Goal: Task Accomplishment & Management: Manage account settings

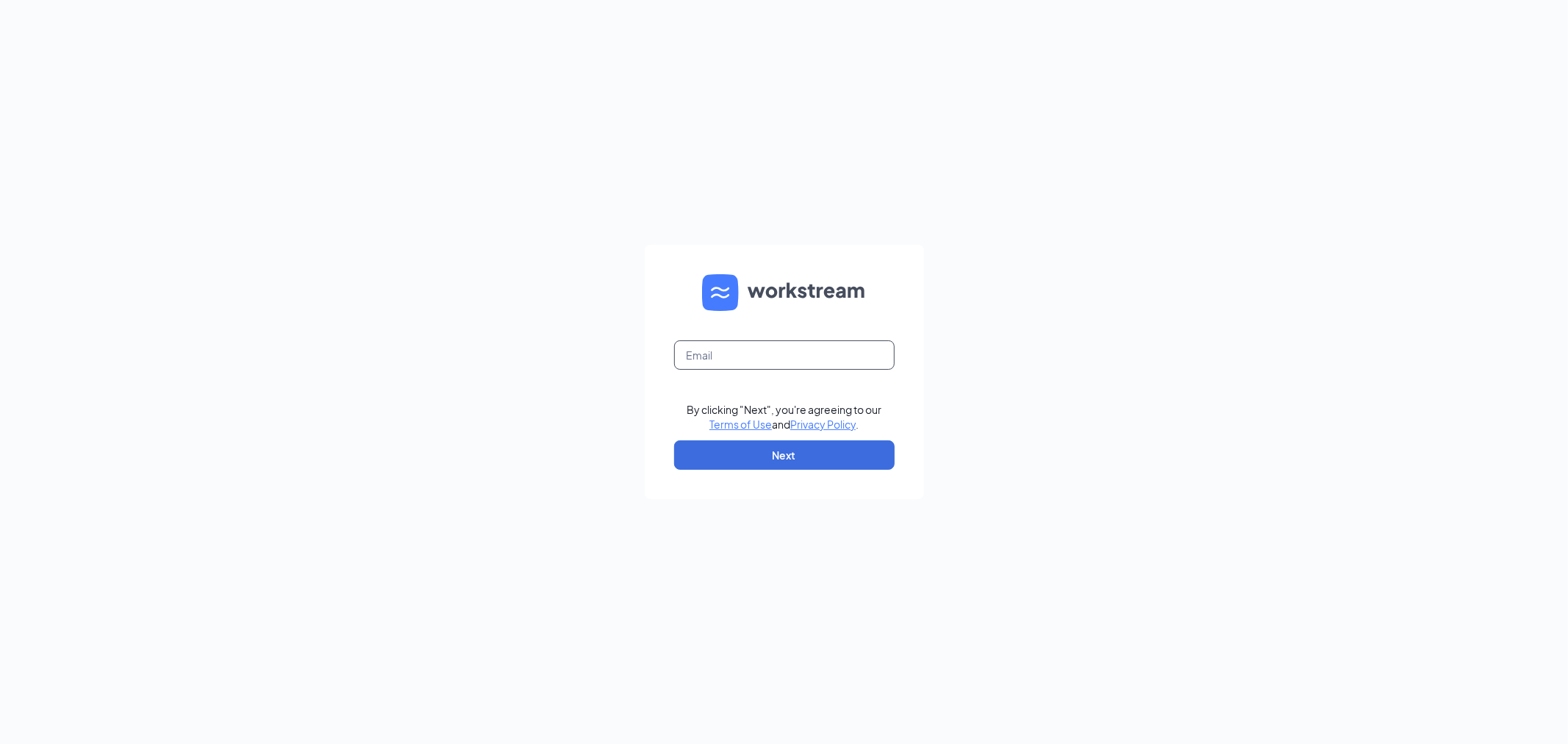
click at [832, 358] on input "text" at bounding box center [784, 355] width 220 height 29
click at [818, 355] on input "text" at bounding box center [784, 355] width 220 height 29
type input "gmbelleville@bleedblue.net"
click at [805, 445] on button "Next" at bounding box center [784, 455] width 220 height 29
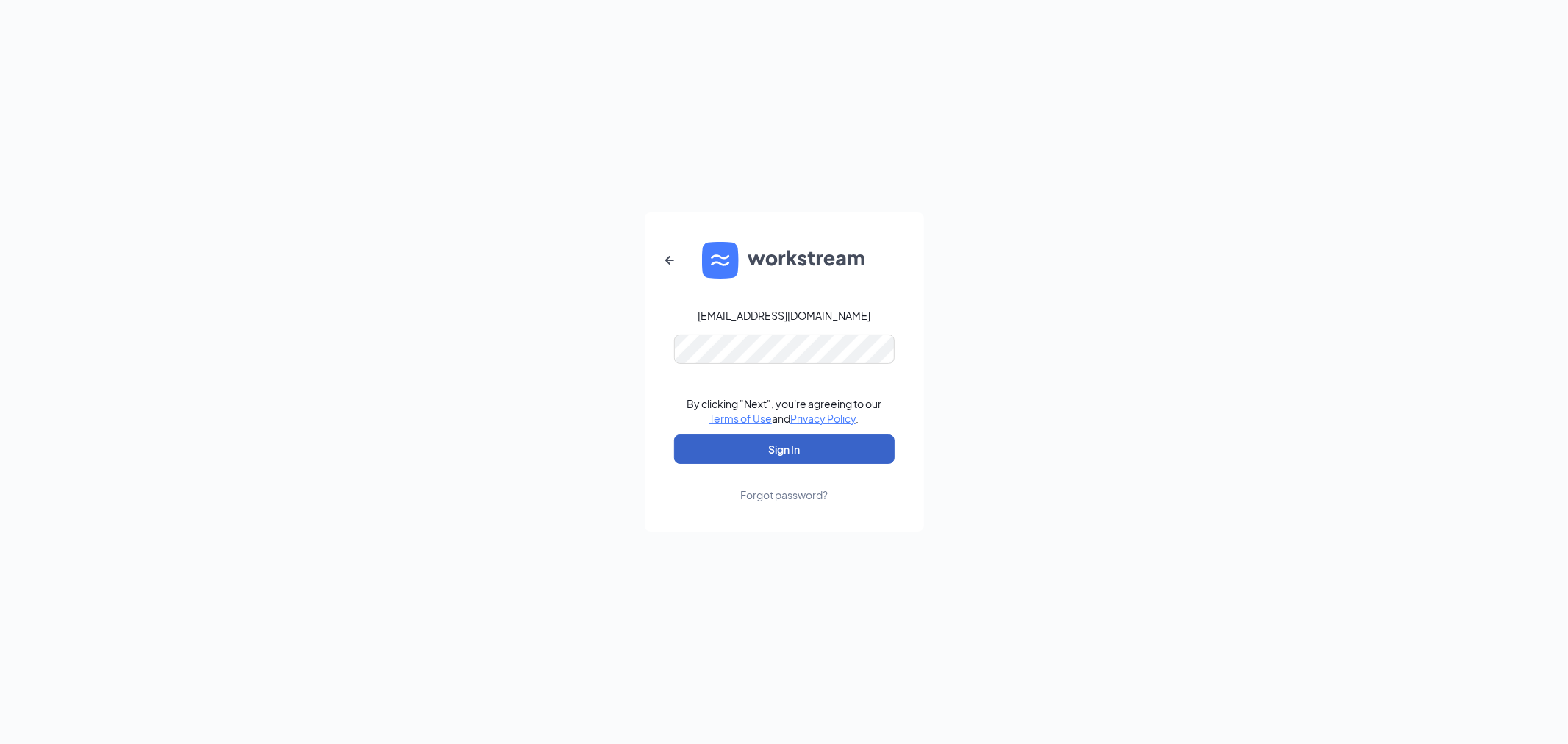
click at [798, 448] on button "Sign In" at bounding box center [784, 448] width 220 height 29
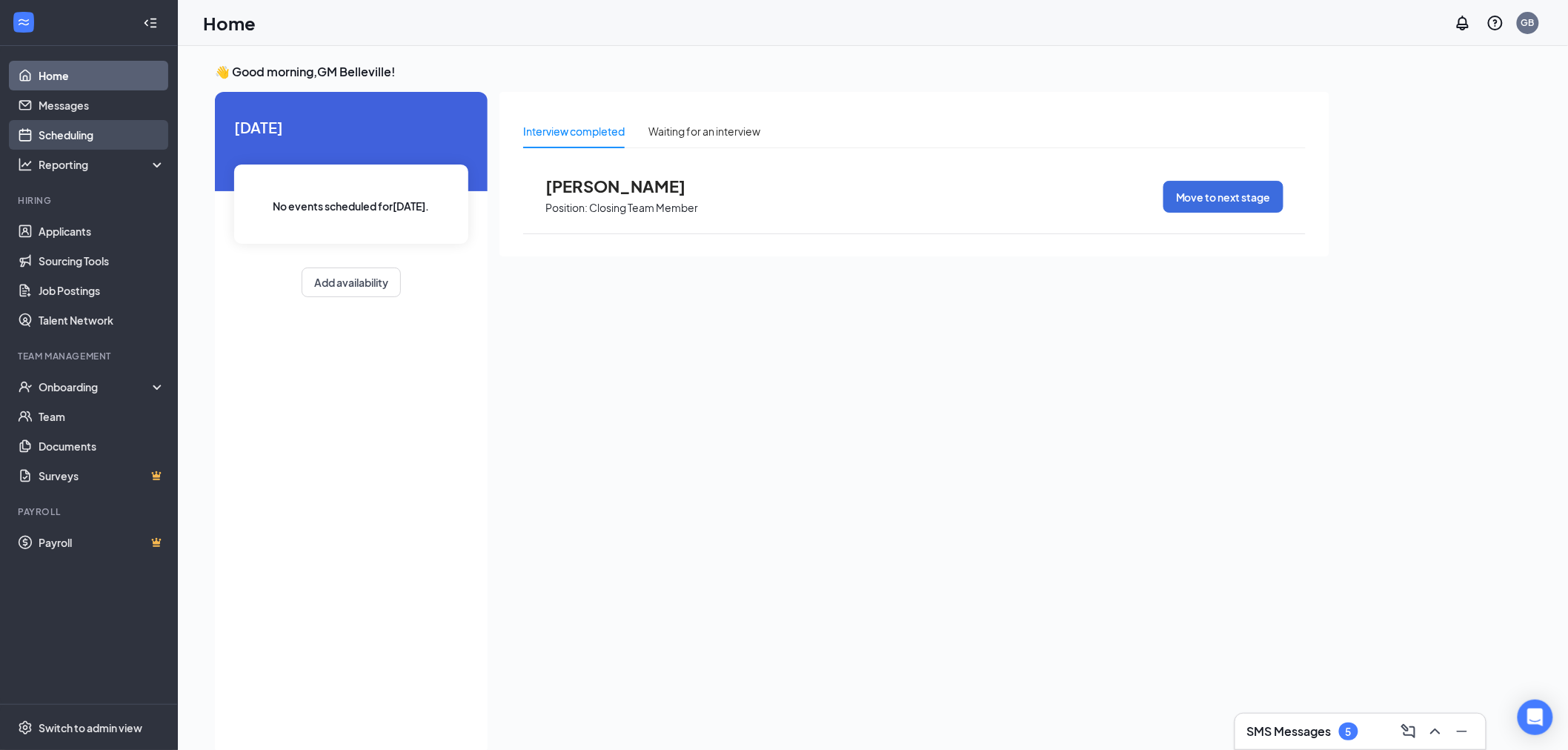
click at [116, 130] on link "Scheduling" at bounding box center [102, 135] width 127 height 29
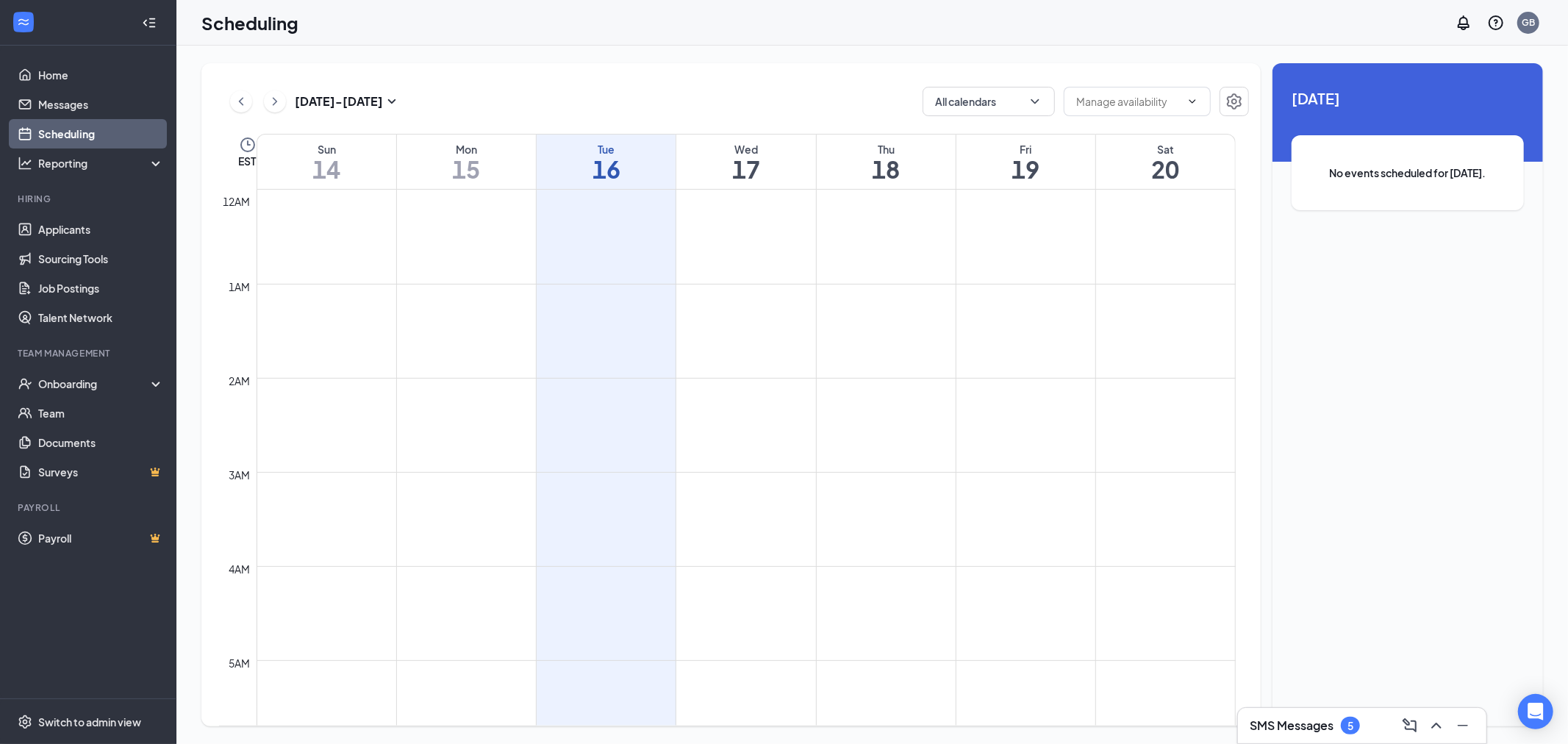
scroll to position [723, 0]
drag, startPoint x: 1249, startPoint y: 434, endPoint x: 1222, endPoint y: 571, distance: 139.6
click at [1222, 613] on td "12am 1am 2am 3am 4am 5am 6am 7am 8am 9am 10am 11am 12pm 1pm 2pm 3pm 4pm 5pm 6pm…" at bounding box center [734, 457] width 1030 height 537
drag, startPoint x: 1248, startPoint y: 423, endPoint x: 1246, endPoint y: 436, distance: 13.2
click at [1246, 435] on div "12am 1am 2am 3am 4am 5am 6am 7am 8am 9am 10am 11am 12pm 1pm 2pm 3pm 4pm 5pm 6pm…" at bounding box center [734, 457] width 1029 height 536
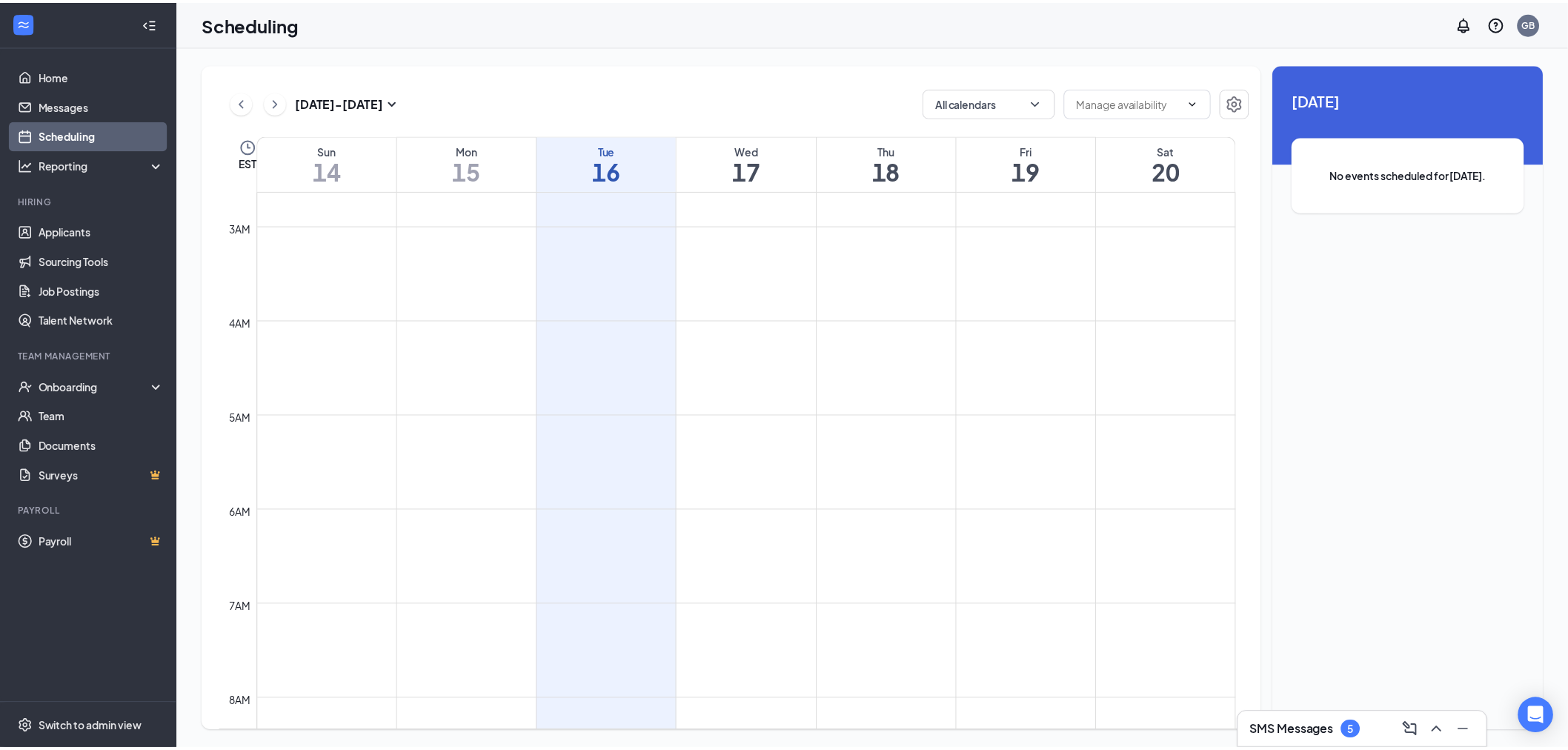
scroll to position [12, 0]
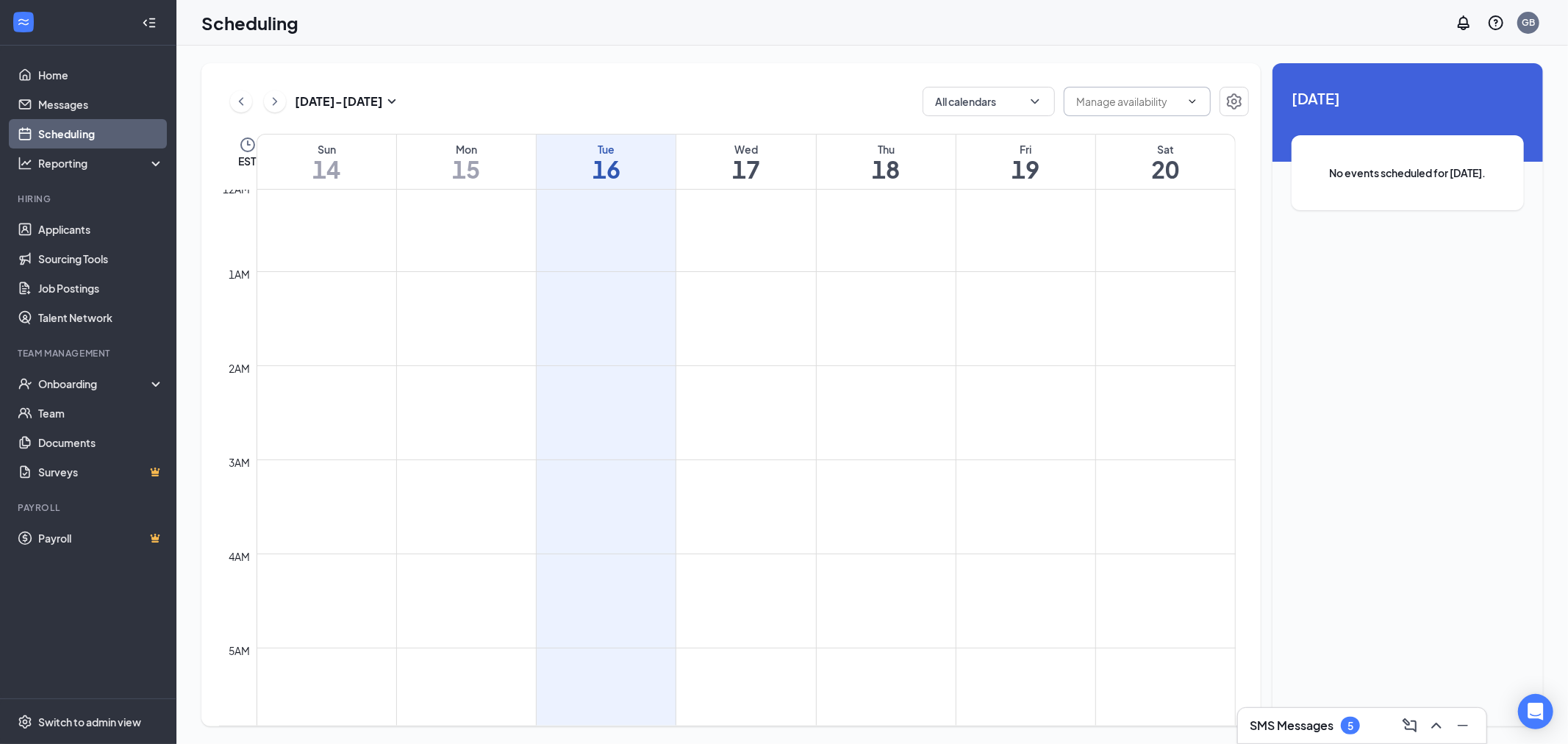
click at [1182, 105] on span at bounding box center [1137, 101] width 147 height 29
click at [1099, 104] on input "text" at bounding box center [1129, 101] width 105 height 16
click at [1238, 94] on icon "Settings" at bounding box center [1234, 101] width 18 height 18
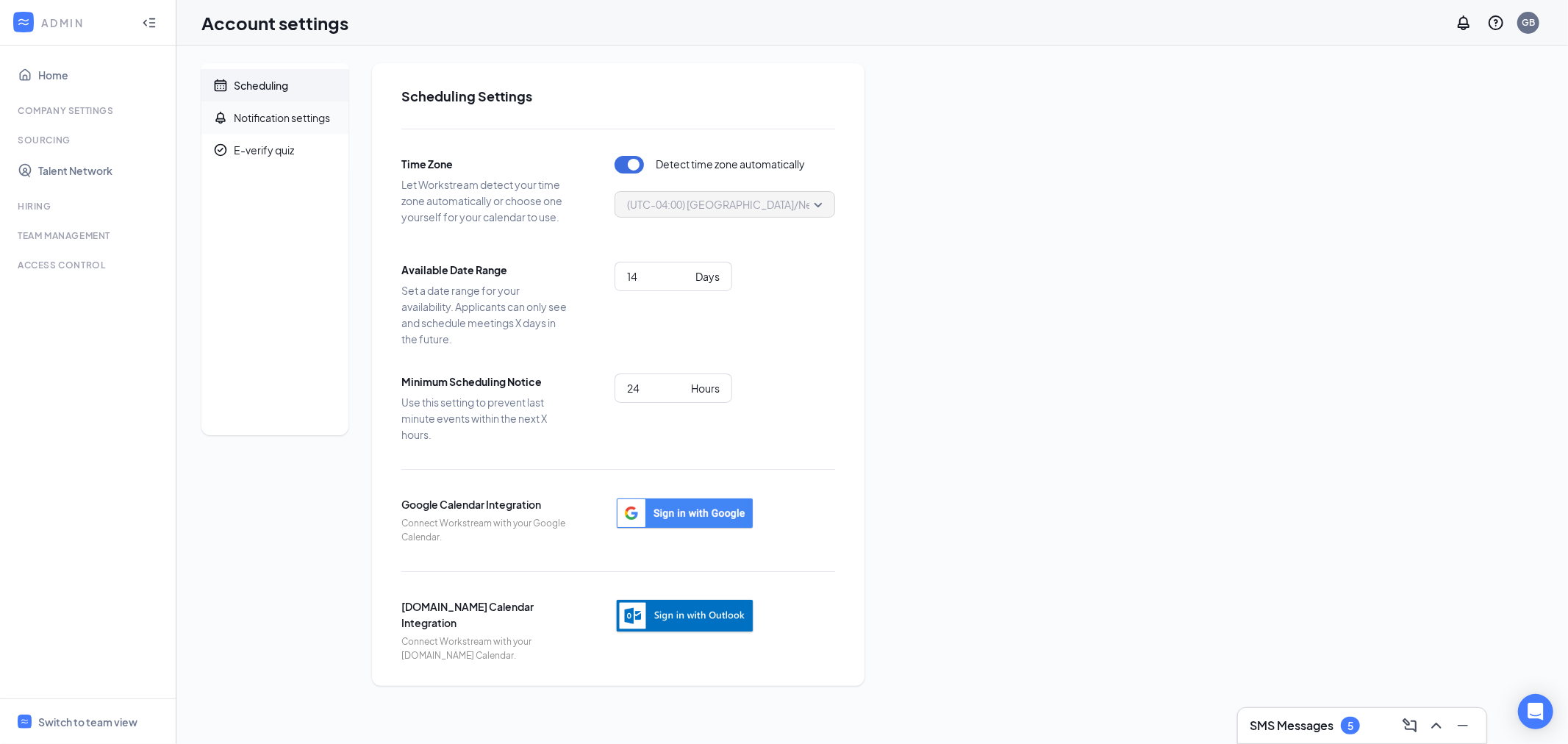
click at [260, 112] on div "Notification settings" at bounding box center [281, 118] width 96 height 15
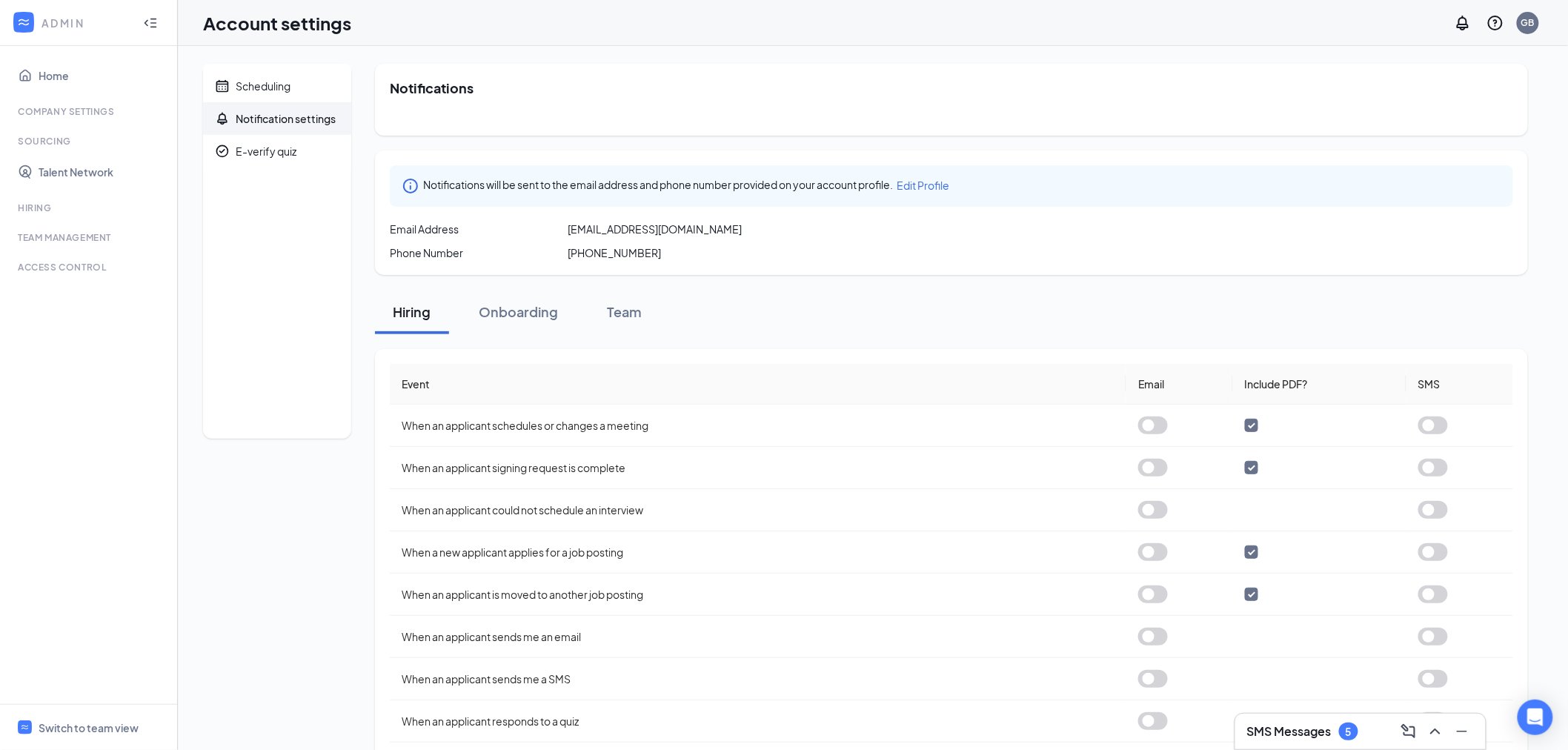
click at [104, 120] on div "Company Settings" at bounding box center [90, 113] width 145 height 15
click at [105, 113] on div "Company Settings" at bounding box center [90, 111] width 145 height 12
click at [307, 92] on span "Scheduling" at bounding box center [287, 86] width 104 height 33
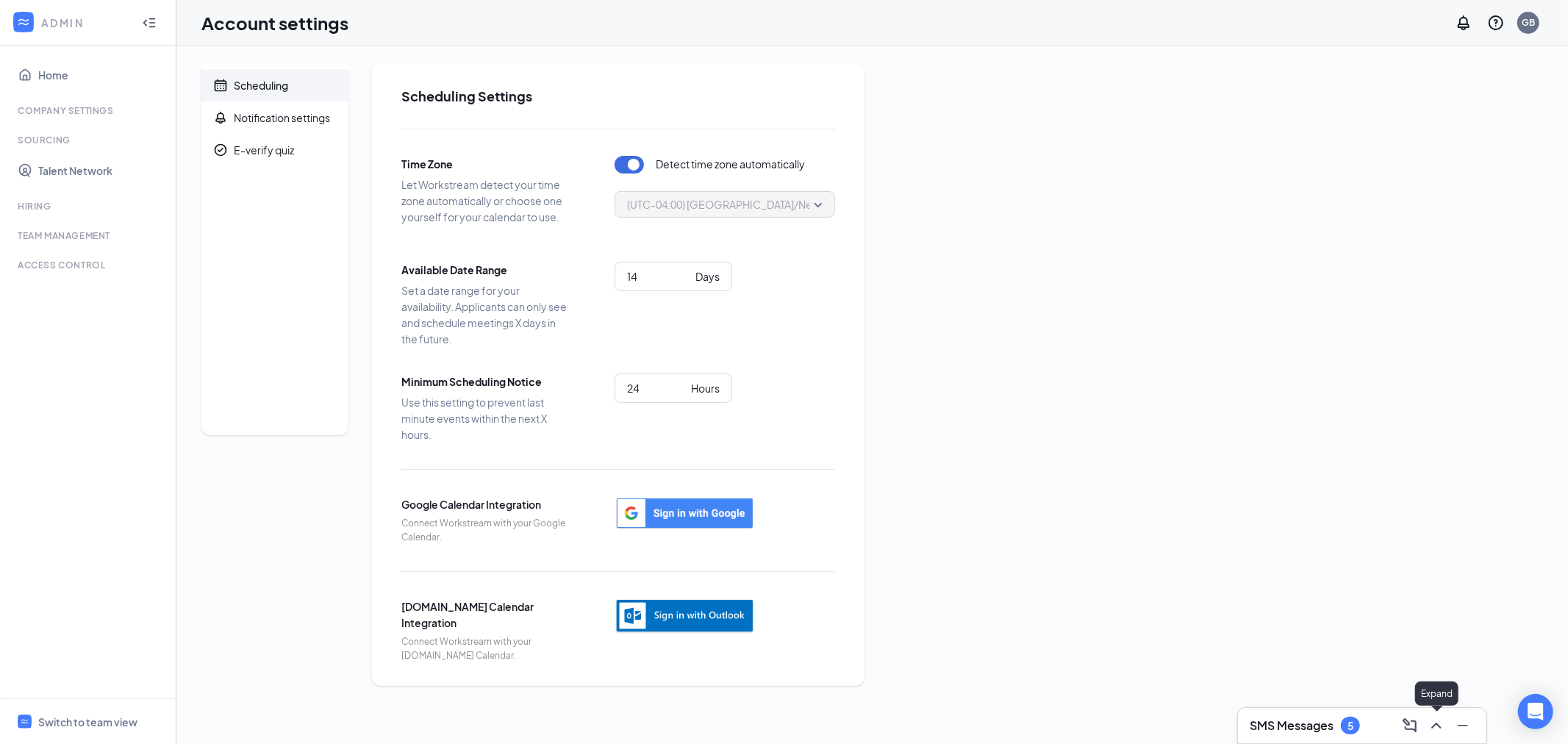
click at [1432, 723] on icon "ChevronUp" at bounding box center [1436, 725] width 18 height 18
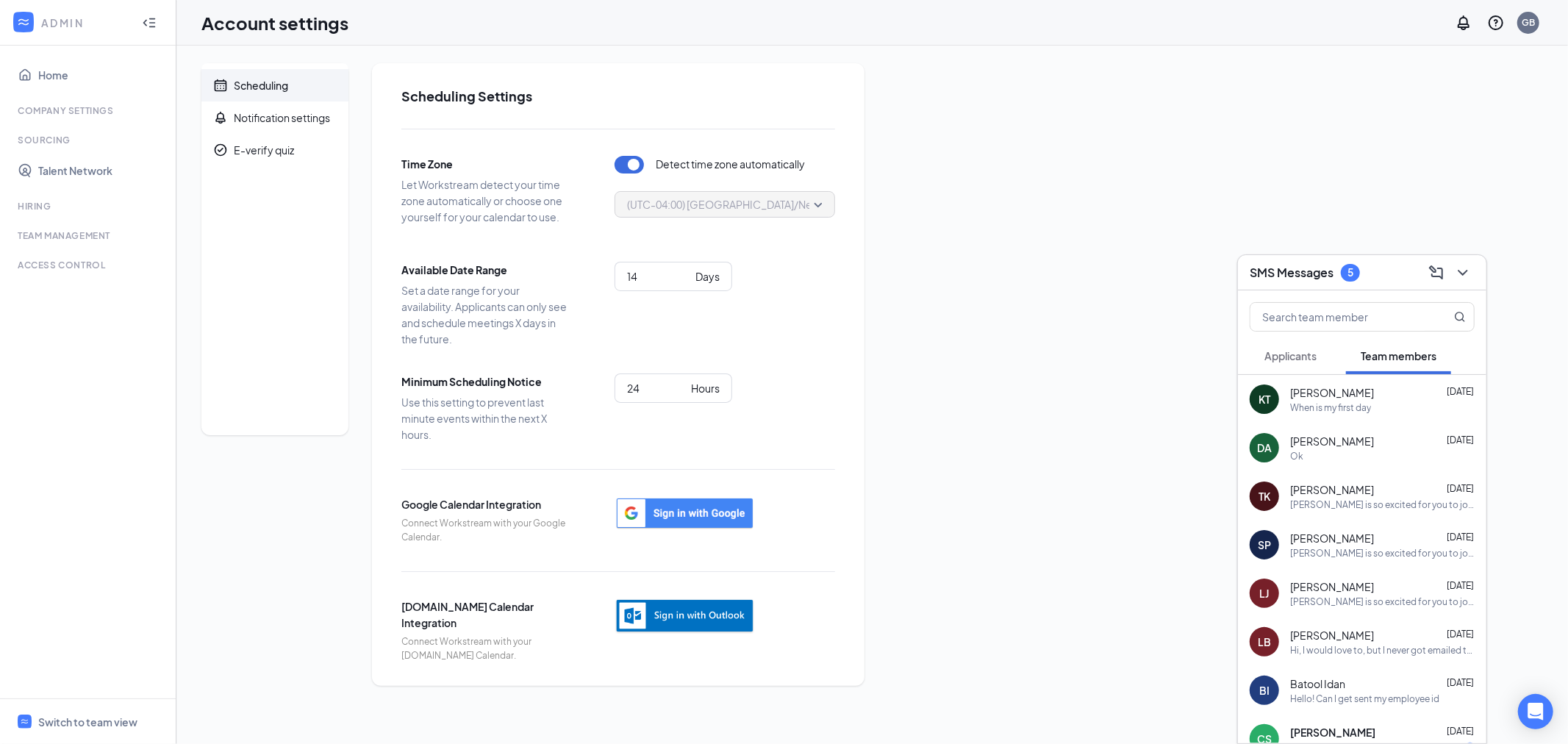
click at [1294, 354] on span "Applicants" at bounding box center [1291, 356] width 52 height 13
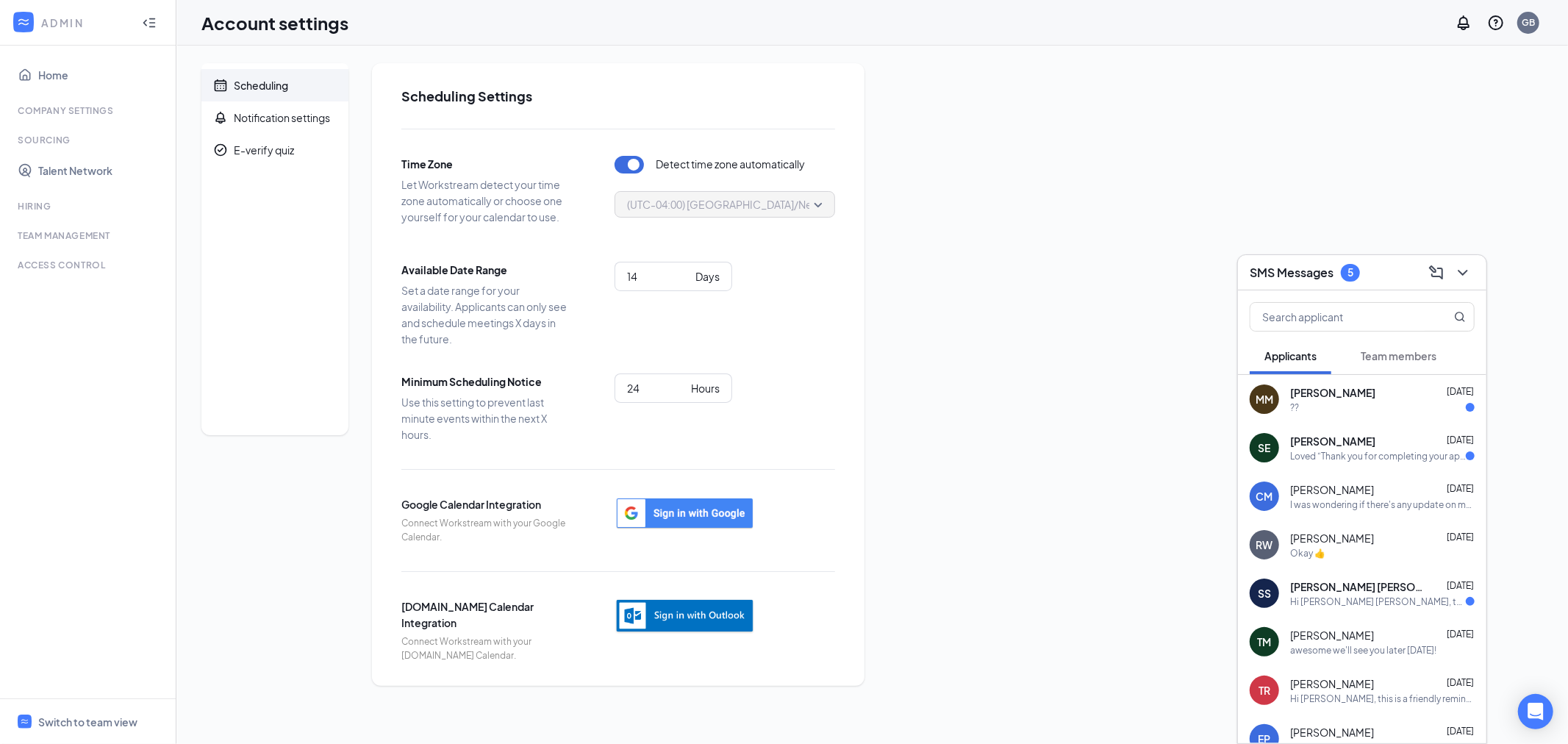
click at [1391, 402] on div "??" at bounding box center [1383, 407] width 185 height 12
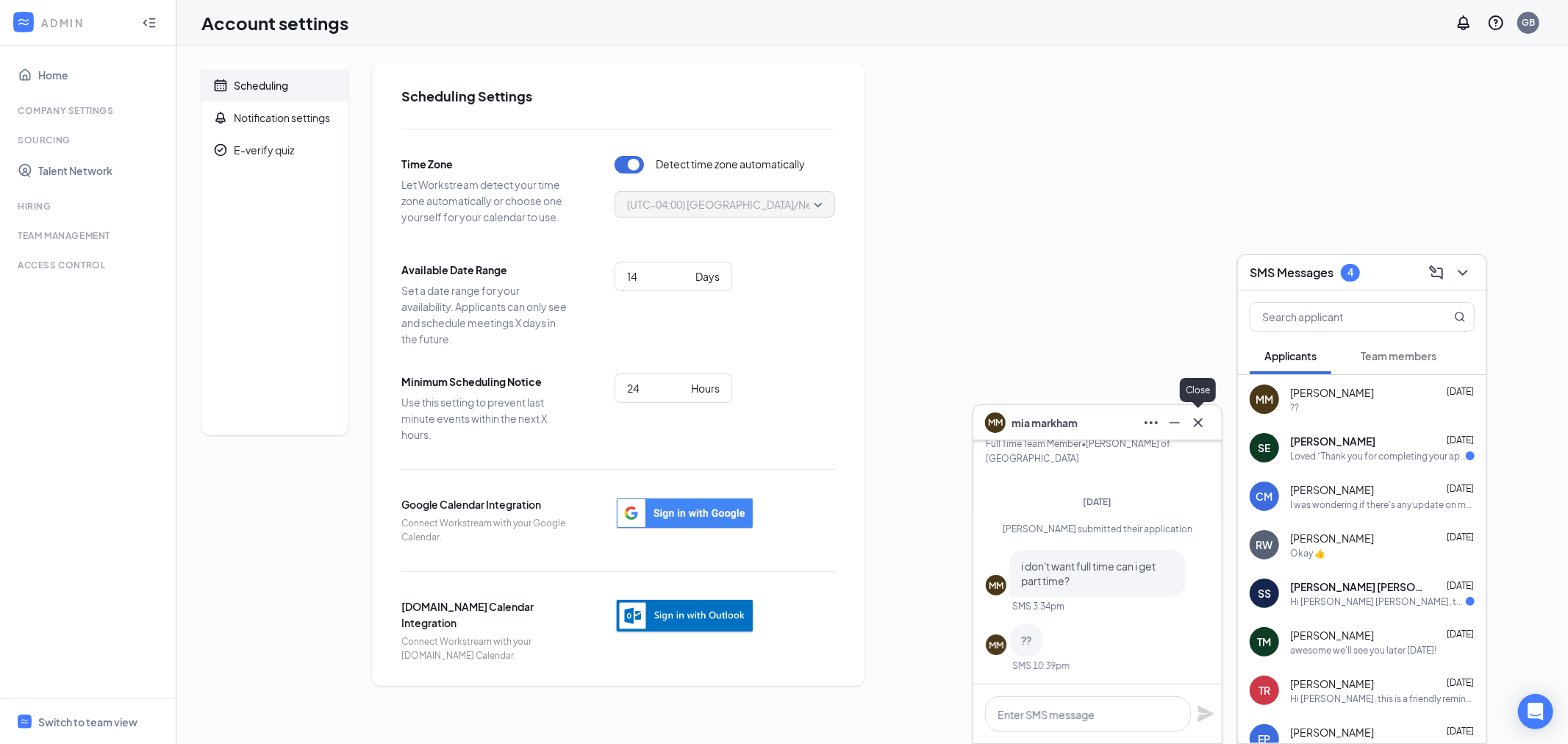
click at [1200, 423] on icon "Cross" at bounding box center [1198, 421] width 8 height 8
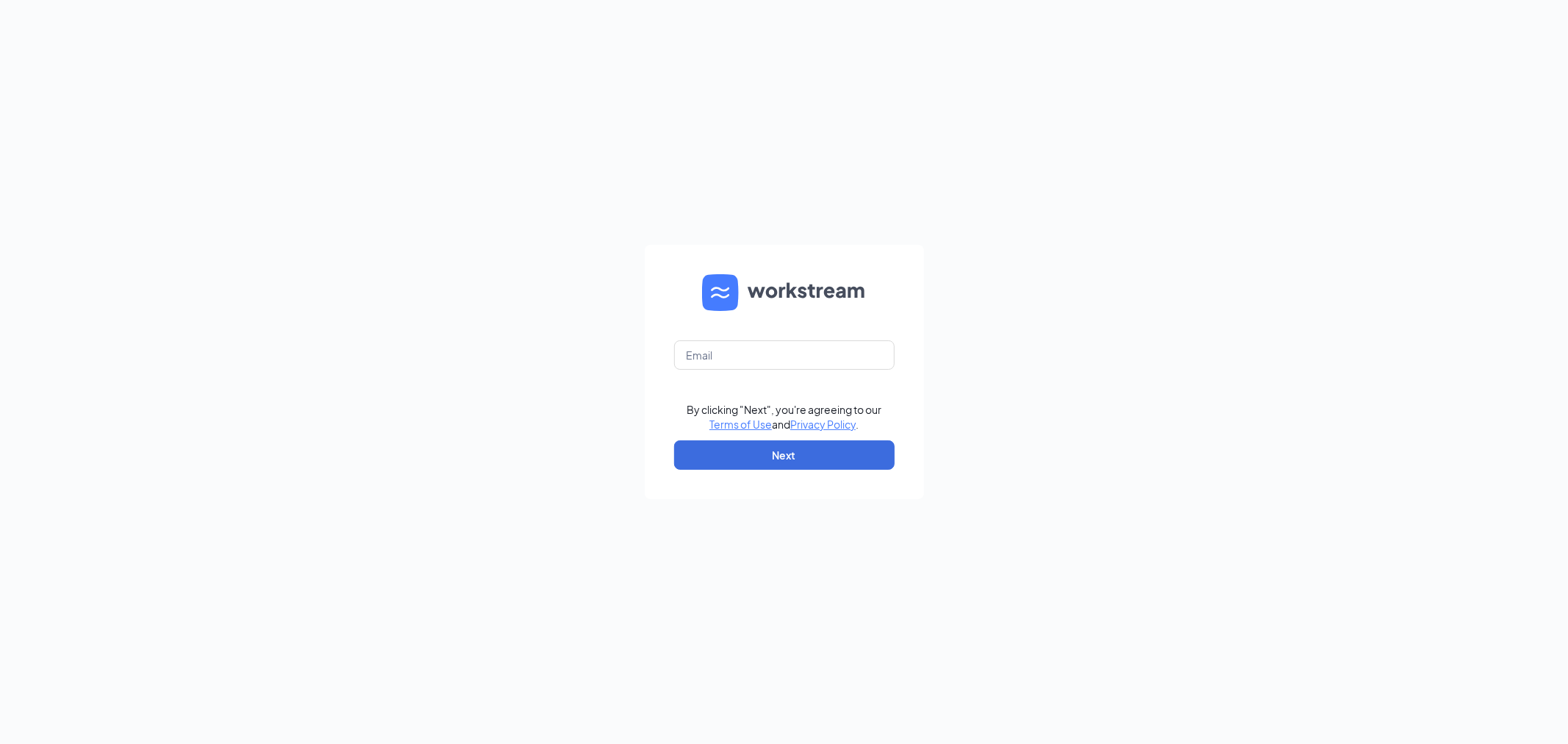
click at [812, 333] on form "By clicking "Next", you're agreeing to our Terms of Use and Privacy Policy . Ne…" at bounding box center [784, 372] width 279 height 254
click at [802, 358] on input "text" at bounding box center [784, 355] width 220 height 29
type input "[EMAIL_ADDRESS][DOMAIN_NAME]"
click at [790, 446] on button "Next" at bounding box center [784, 455] width 220 height 29
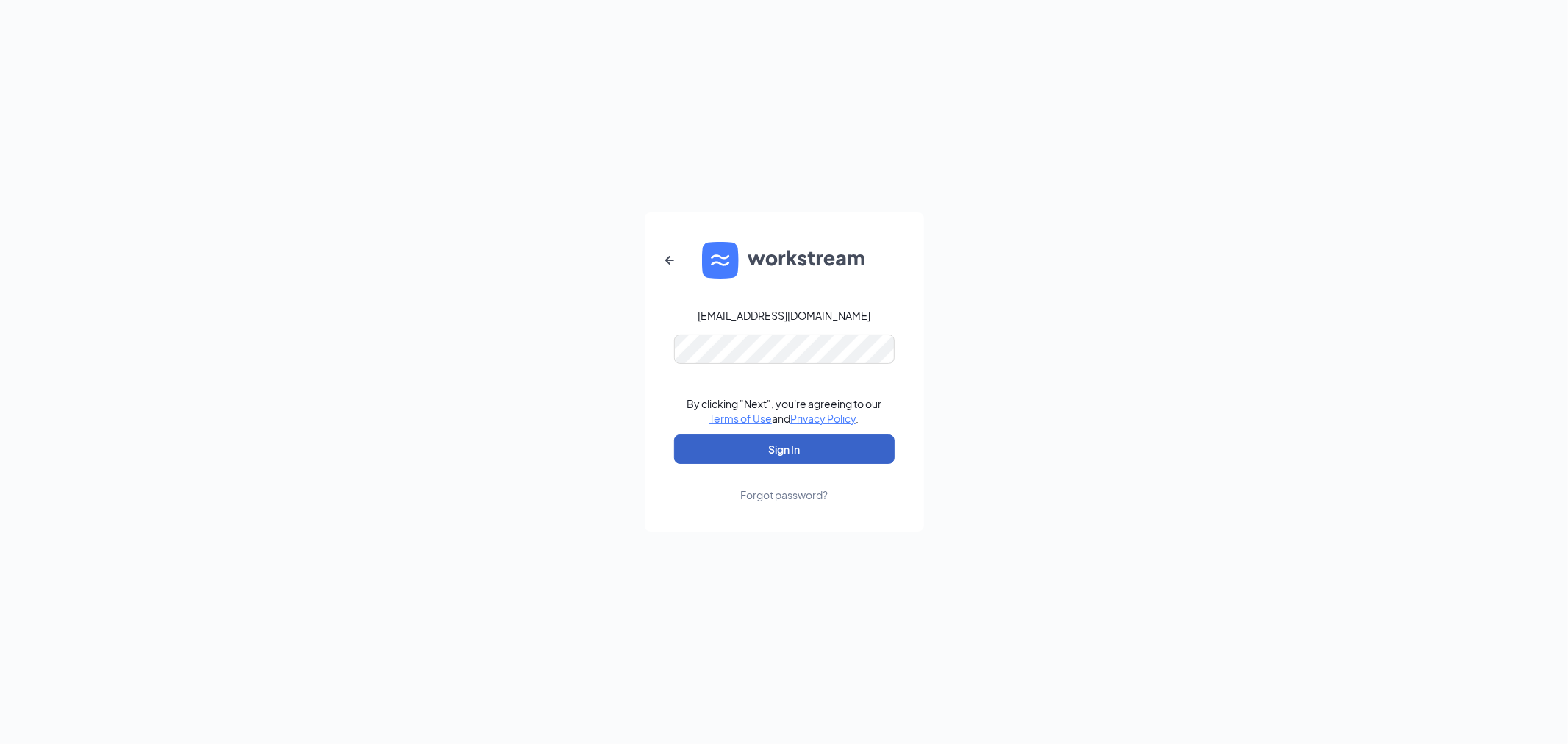
click at [797, 446] on button "Sign In" at bounding box center [784, 448] width 220 height 29
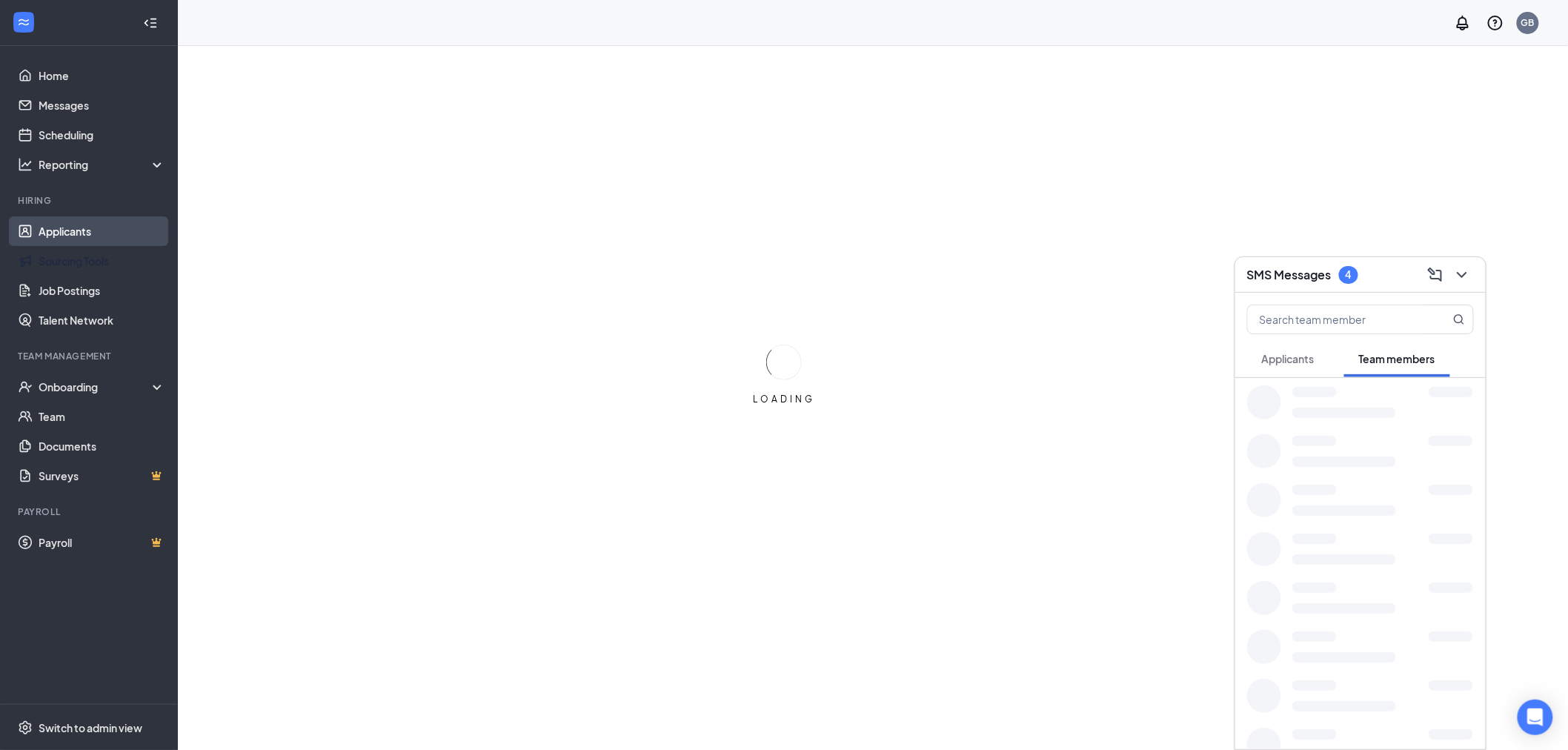
click at [91, 231] on link "Applicants" at bounding box center [102, 231] width 127 height 29
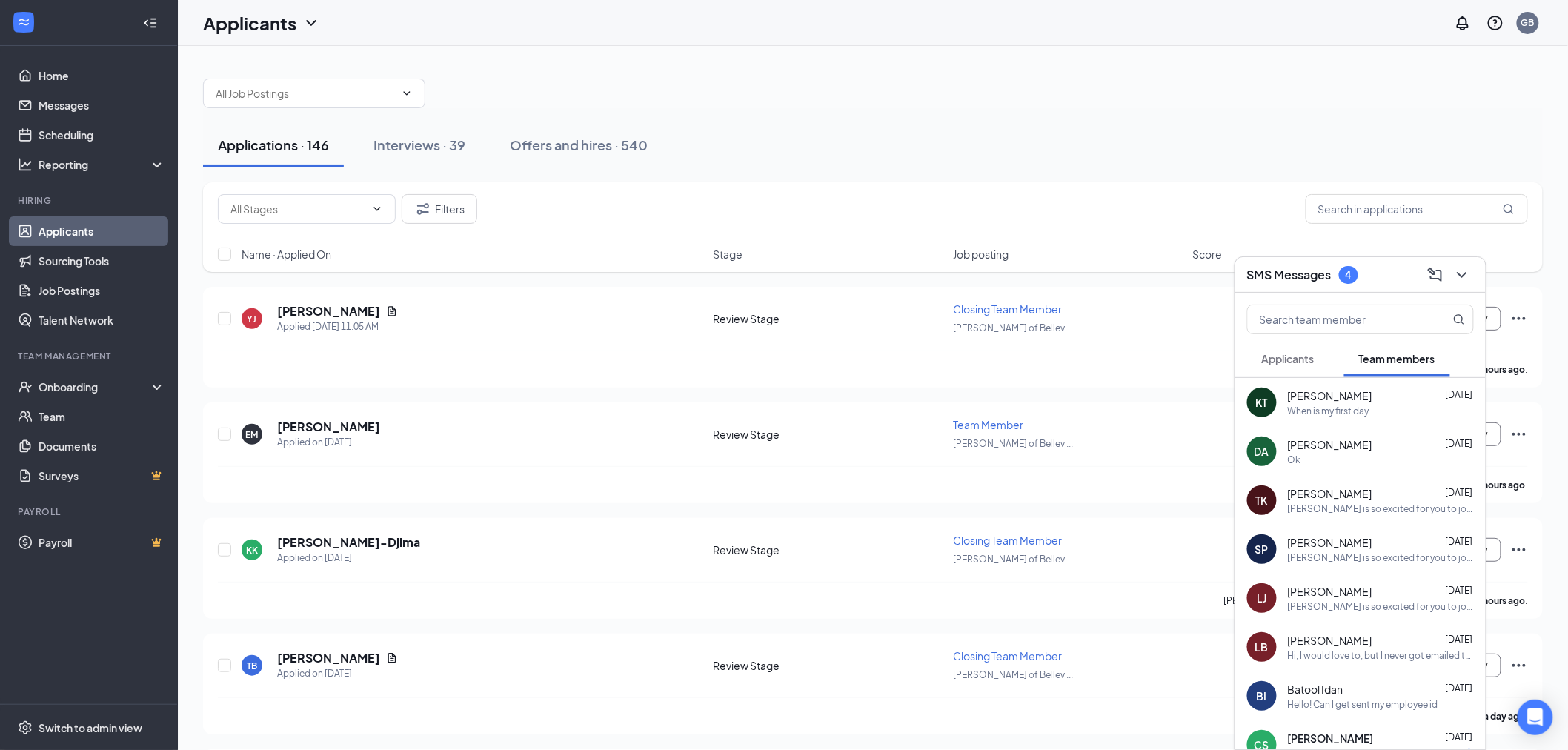
click at [1094, 94] on div at bounding box center [872, 86] width 1339 height 44
click at [289, 309] on h5 "[PERSON_NAME]" at bounding box center [328, 311] width 103 height 16
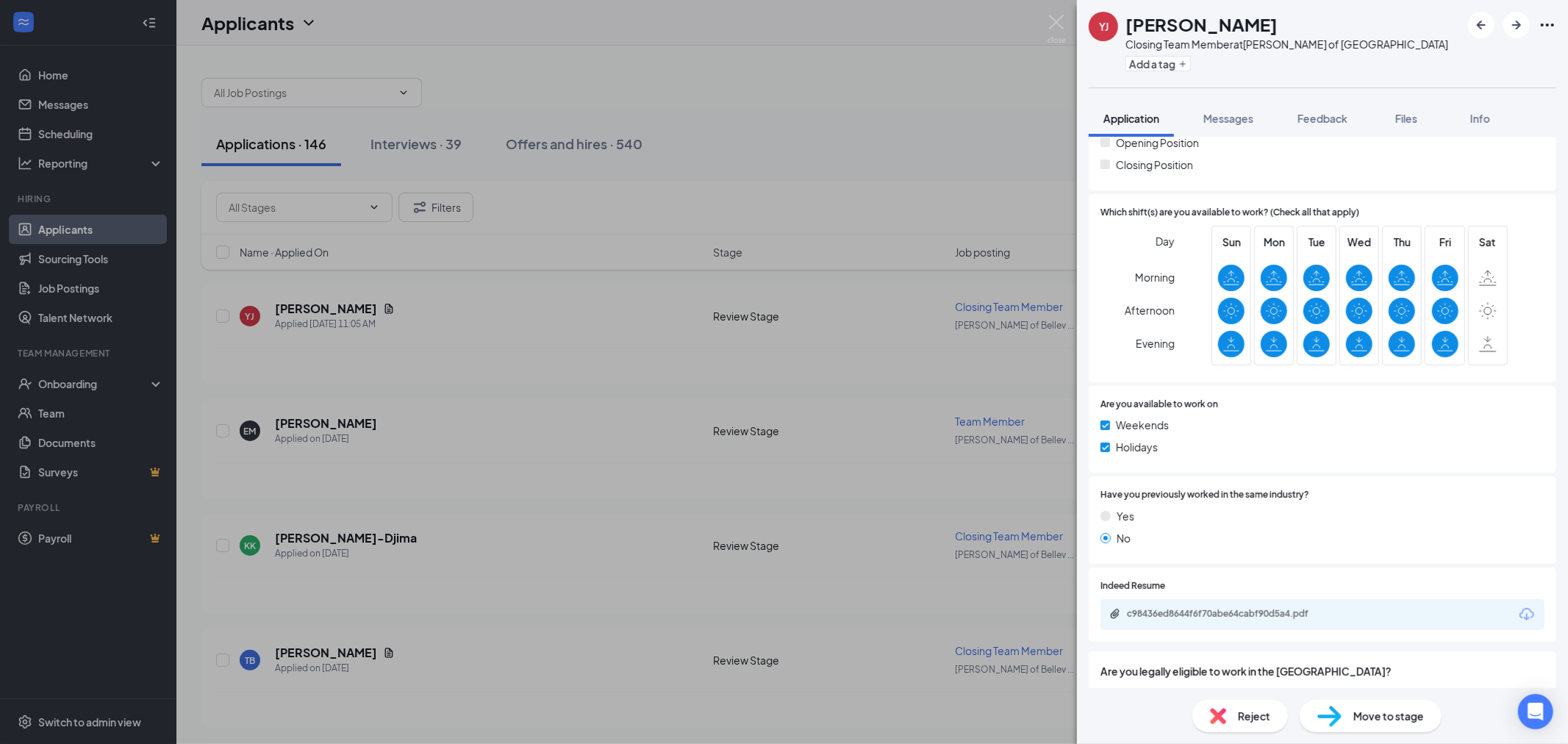
scroll to position [503, 0]
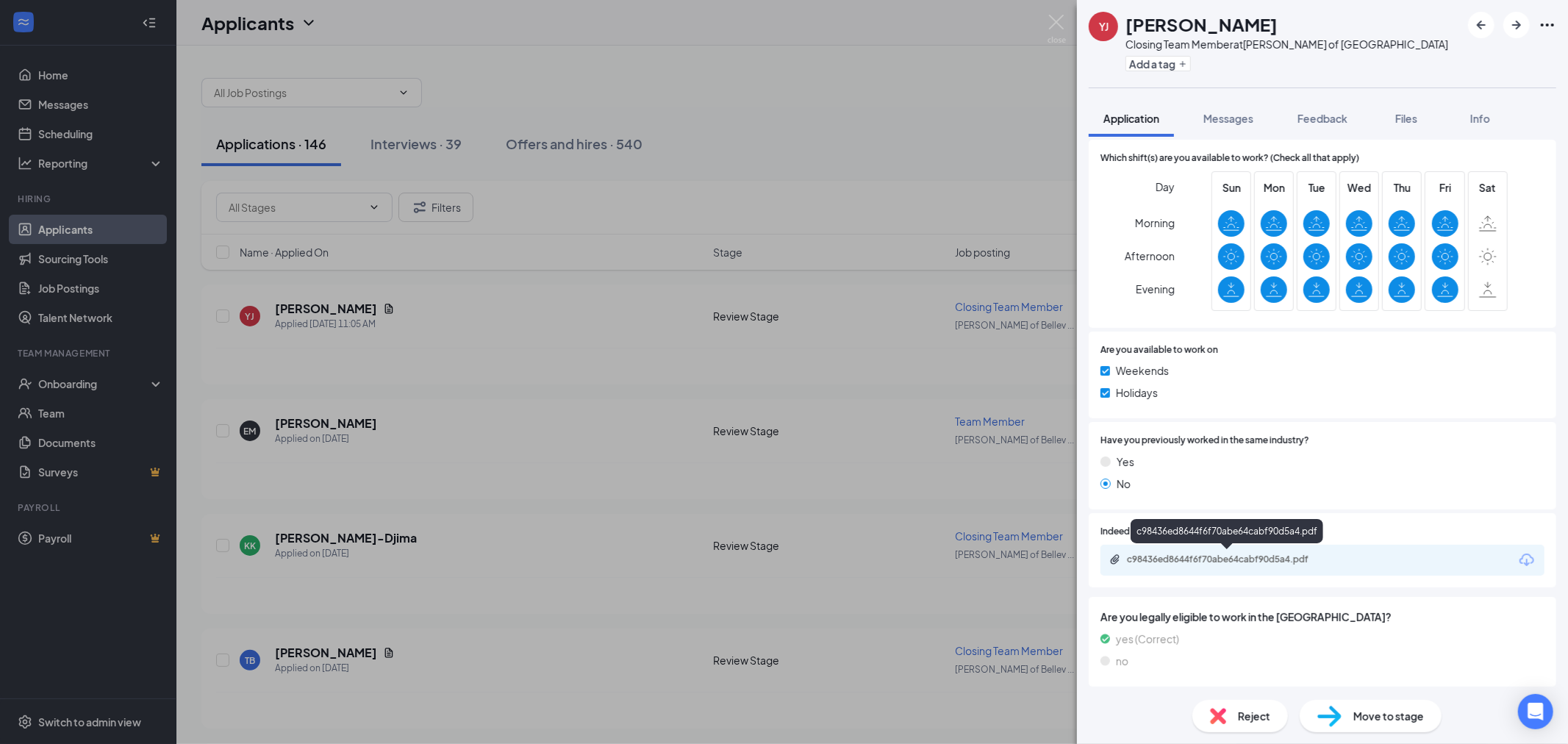
click at [1208, 560] on div "c98436ed8644f6f70abe64cabf90d5a4.pdf" at bounding box center [1230, 559] width 205 height 12
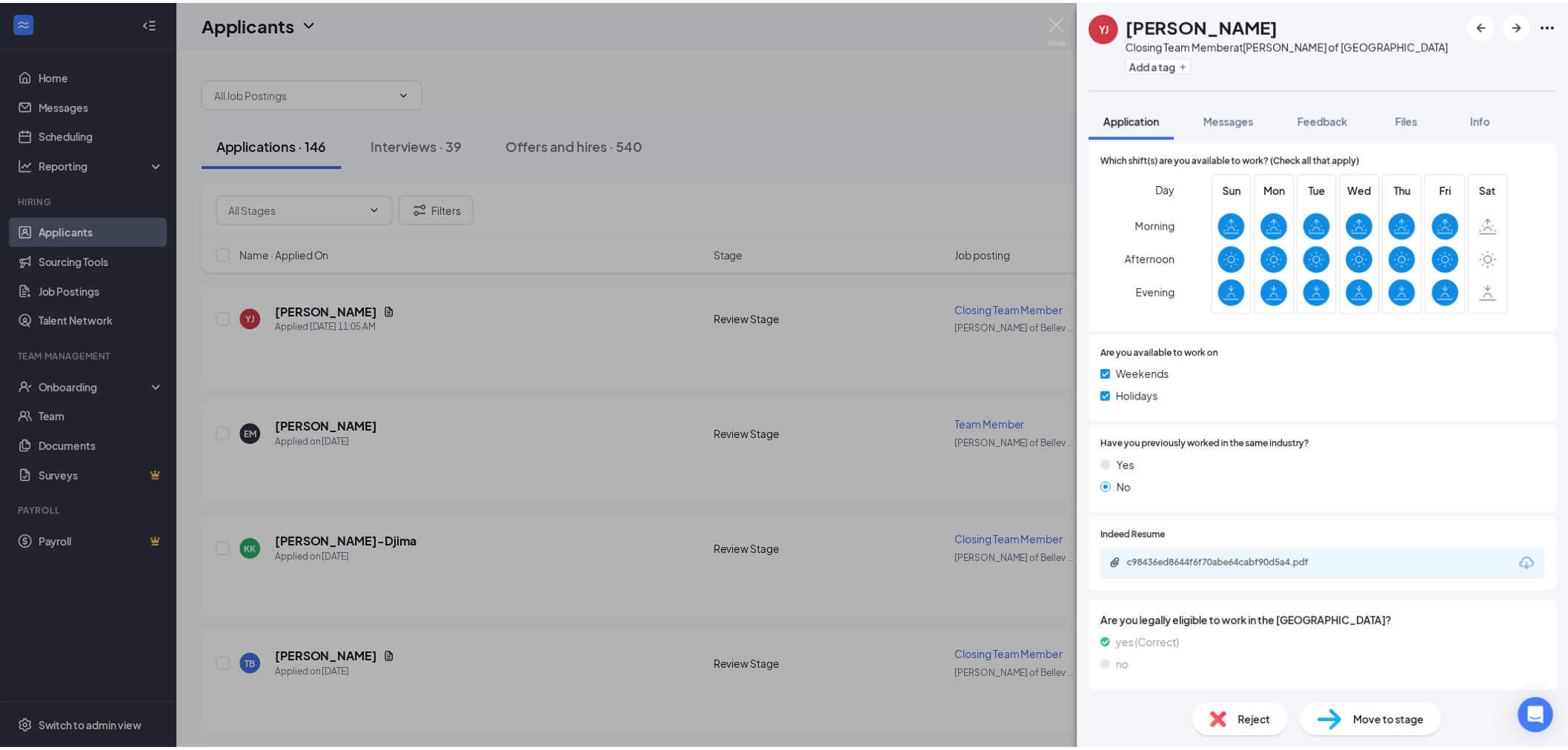
scroll to position [502, 0]
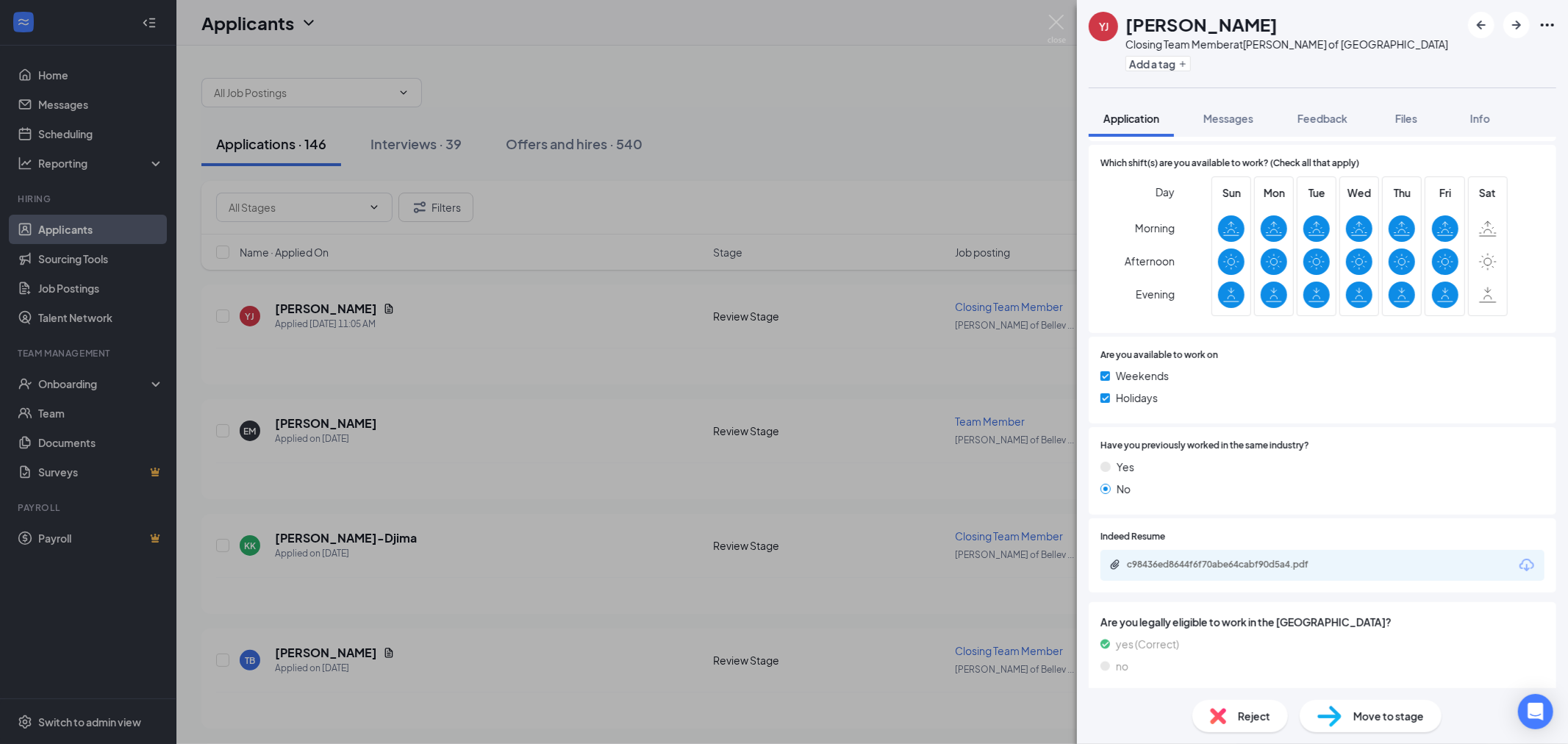
click at [879, 113] on div "YJ [PERSON_NAME] Closing Team Member at [PERSON_NAME] of Belleville Add a tag A…" at bounding box center [784, 372] width 1568 height 744
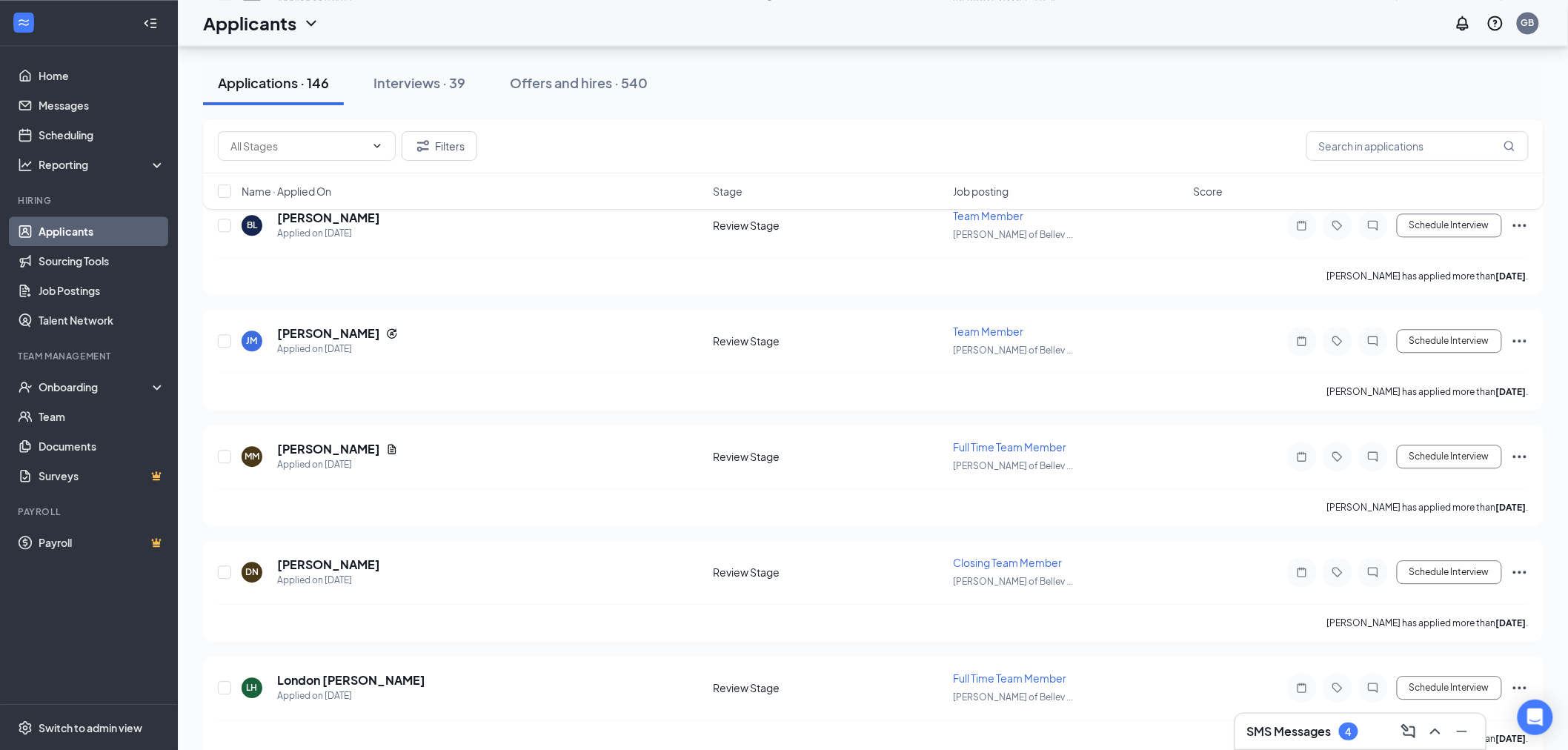
scroll to position [1398, 0]
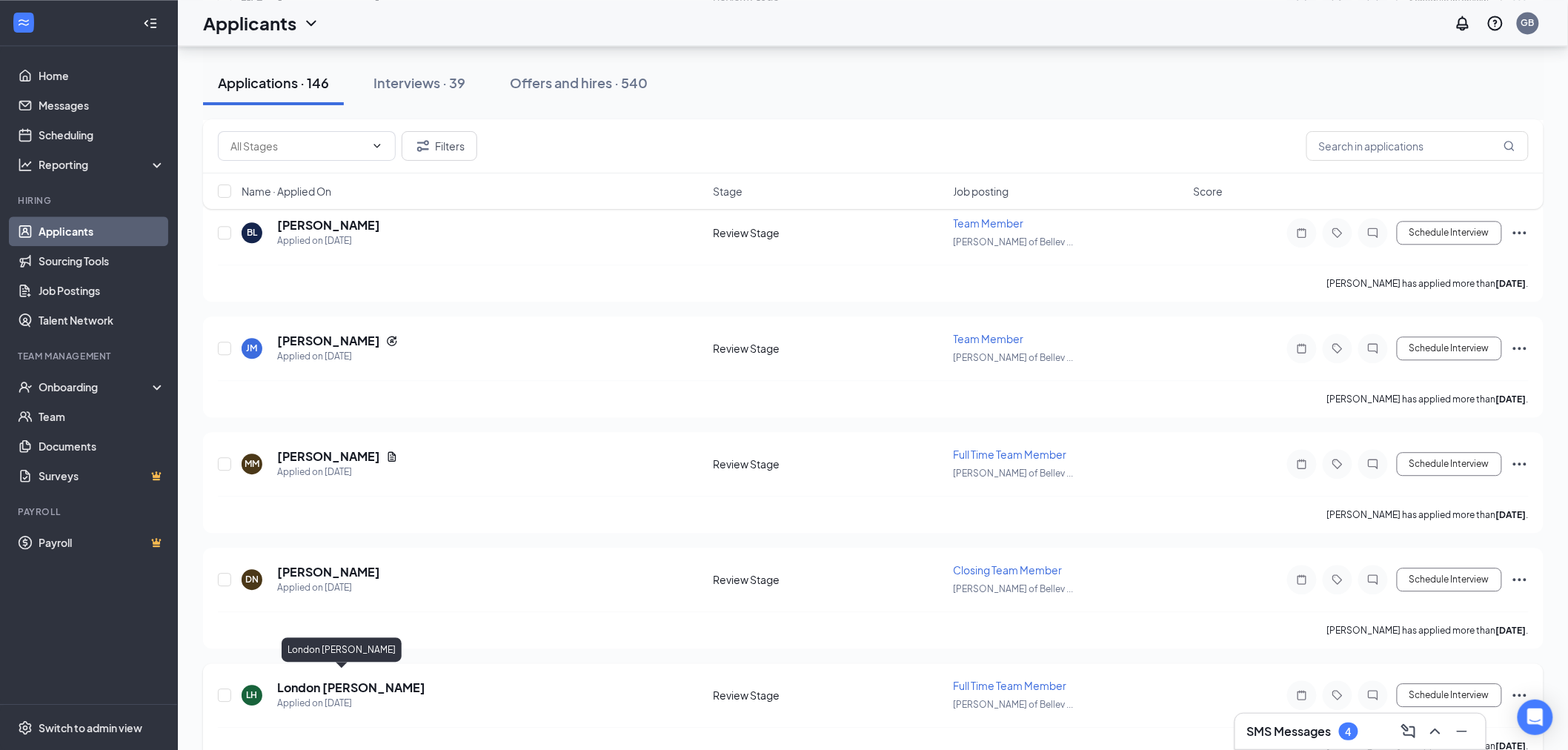
click at [301, 643] on div "[PERSON_NAME] Applied [DATE] 11:05 AM Review Stage Closing Team Member [PERSON_…" at bounding box center [873, 655] width 1340 height 3453
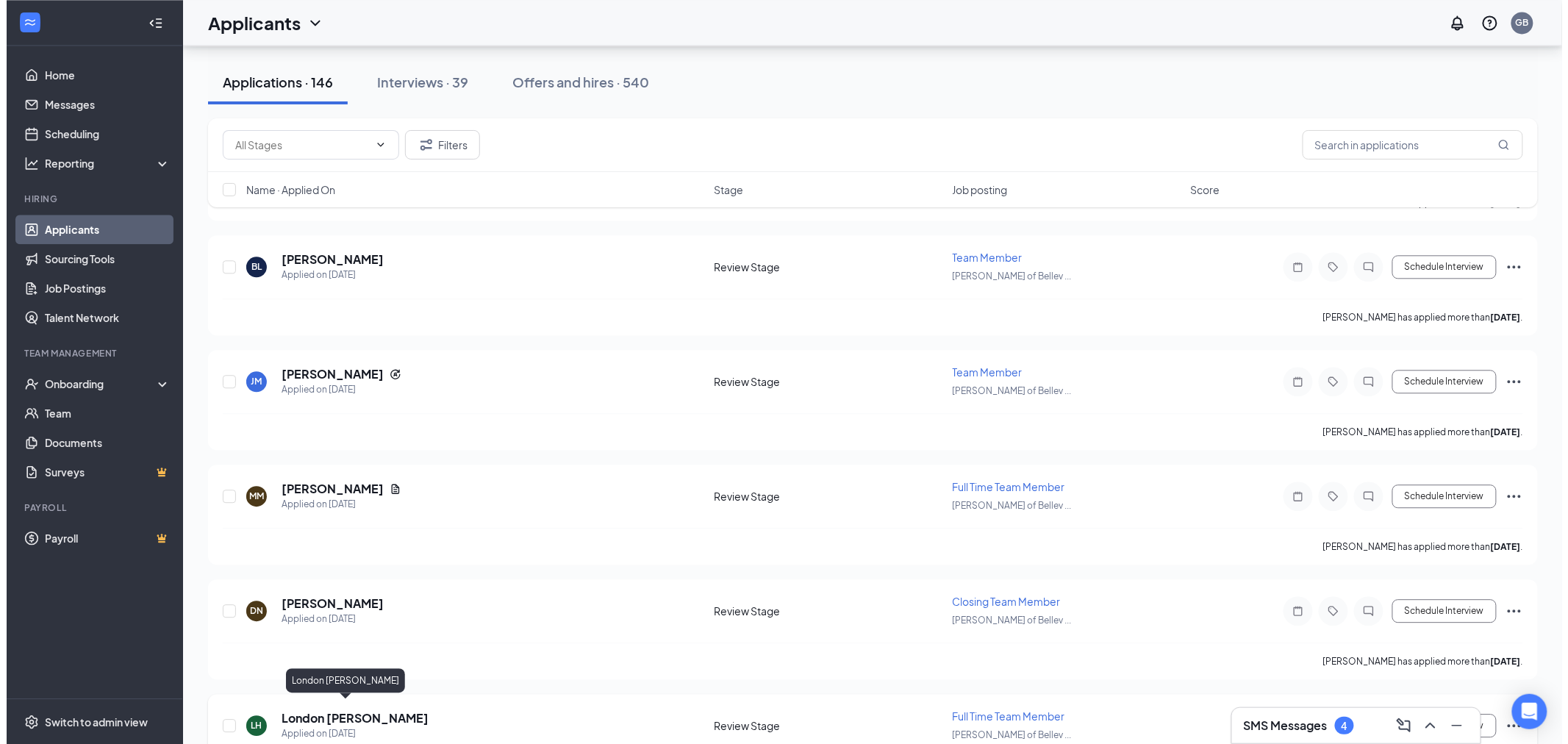
scroll to position [1305, 0]
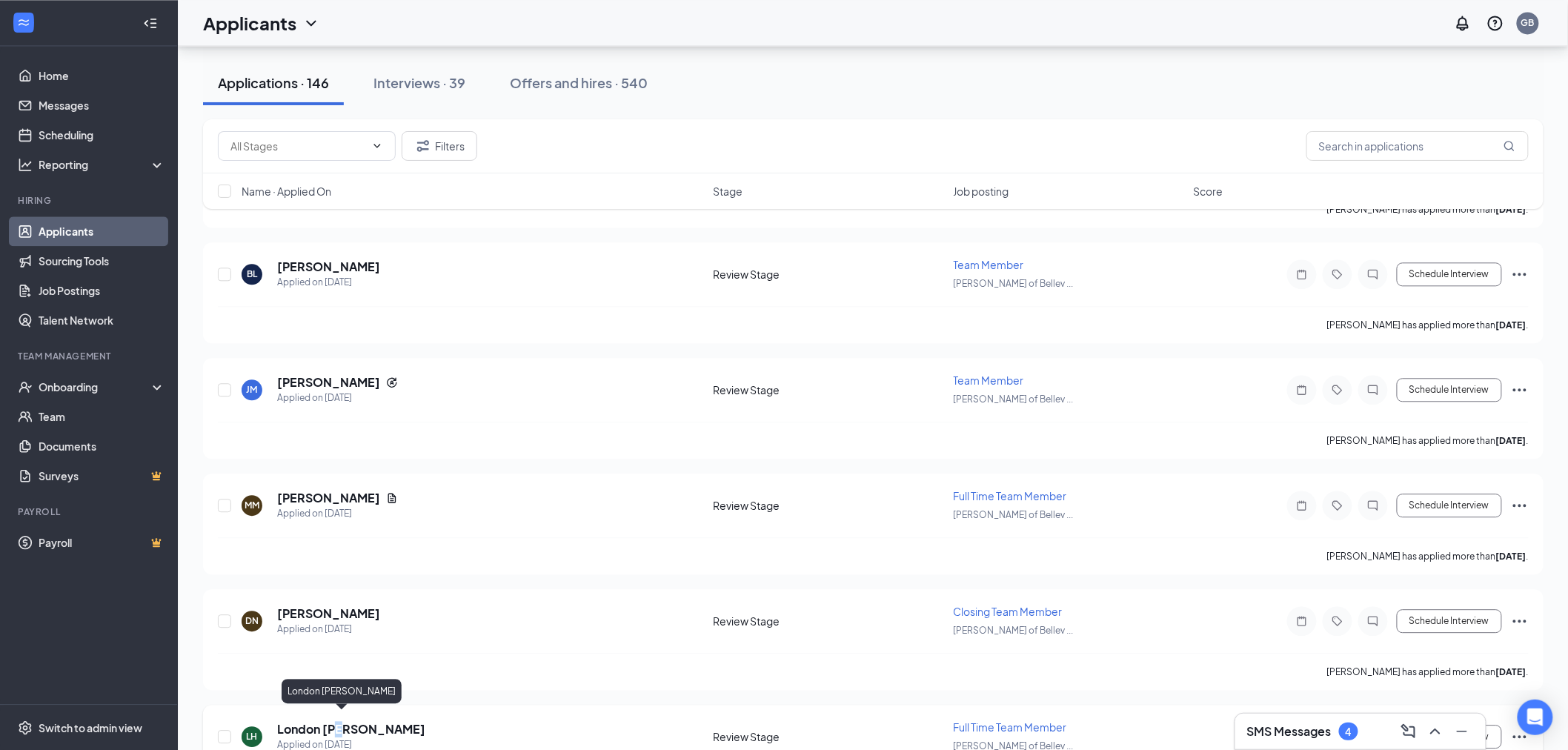
click at [343, 721] on h5 "London [PERSON_NAME]" at bounding box center [350, 728] width 148 height 16
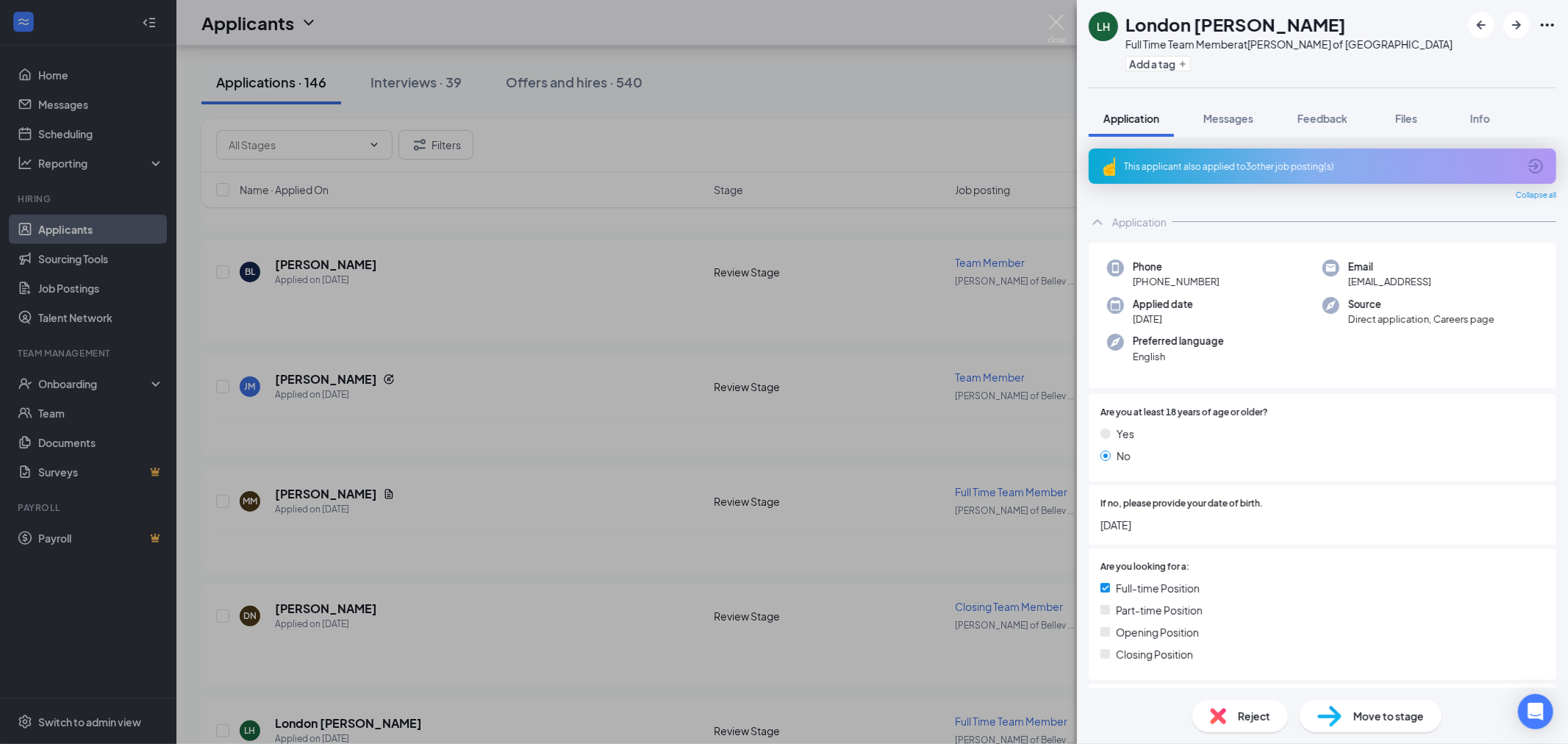
click at [1527, 162] on icon "ArrowCircle" at bounding box center [1535, 165] width 18 height 18
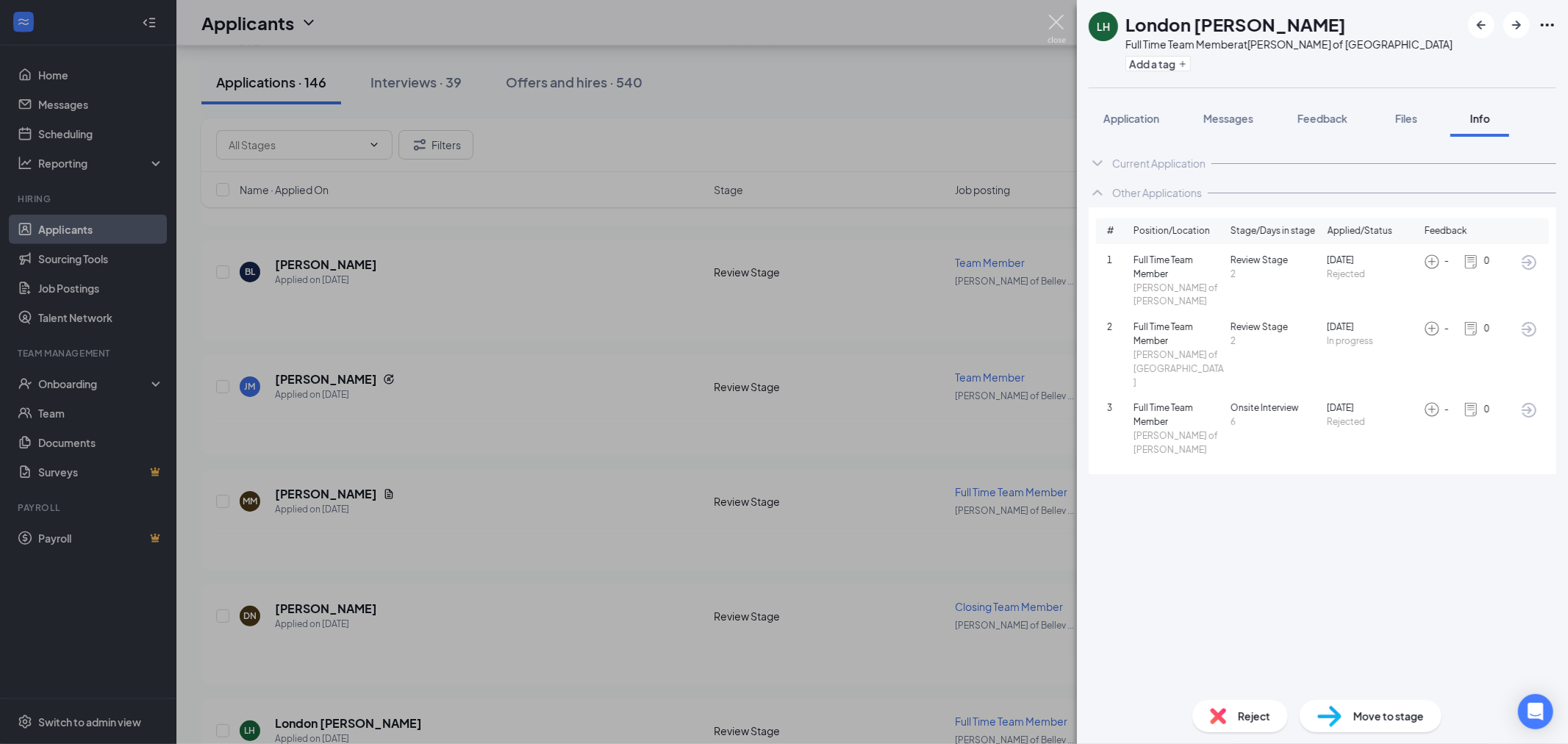
click at [1063, 26] on img at bounding box center [1057, 29] width 19 height 29
